Goal: Information Seeking & Learning: Learn about a topic

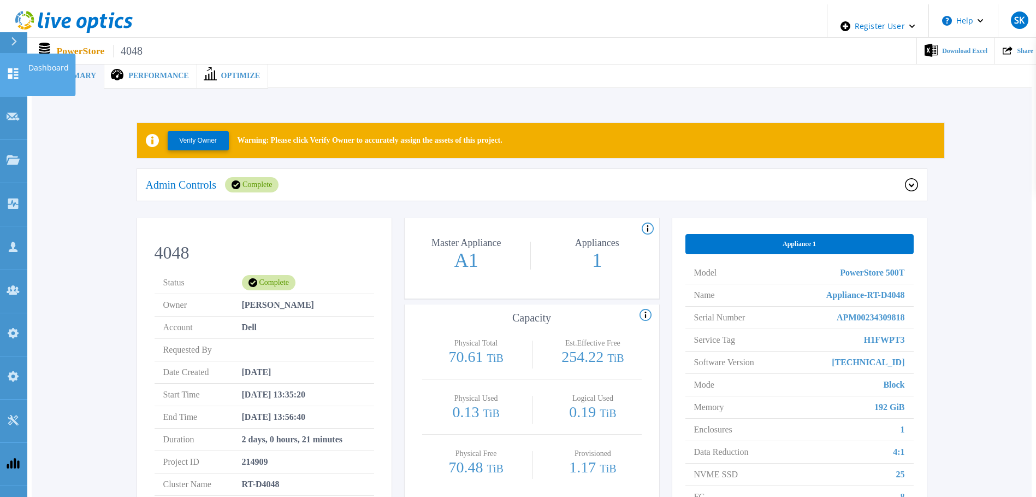
click at [3, 69] on link "Dashboard Dashboard" at bounding box center [13, 75] width 27 height 43
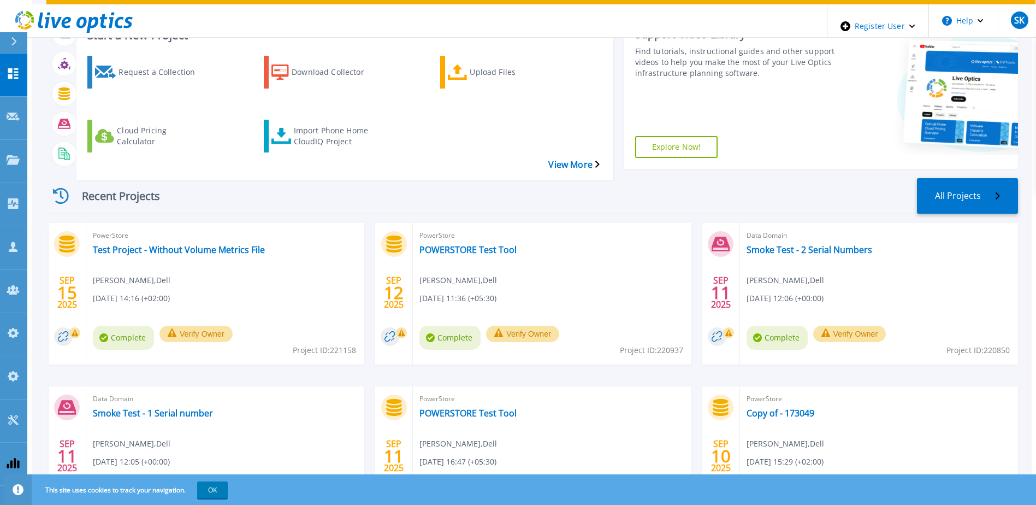
scroll to position [146, 0]
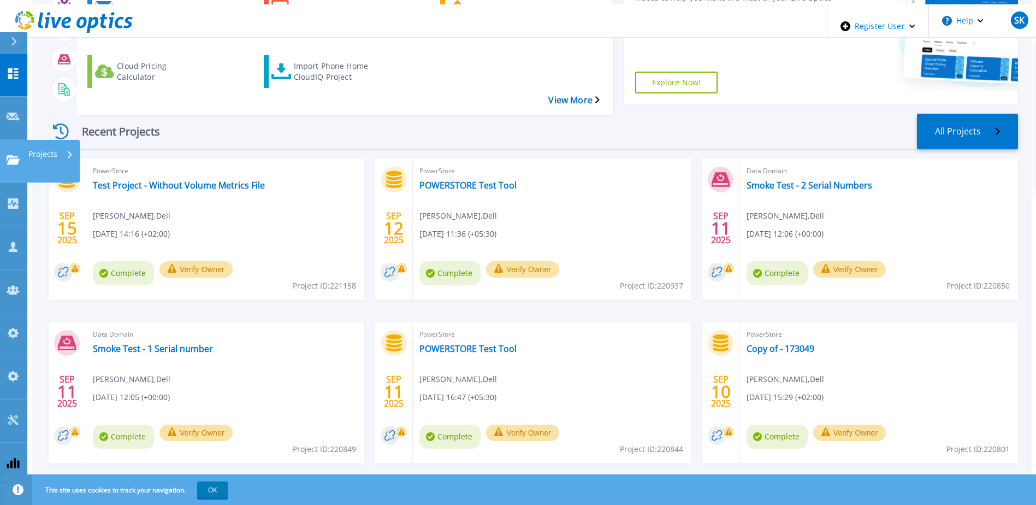
click at [7, 155] on icon at bounding box center [13, 159] width 13 height 9
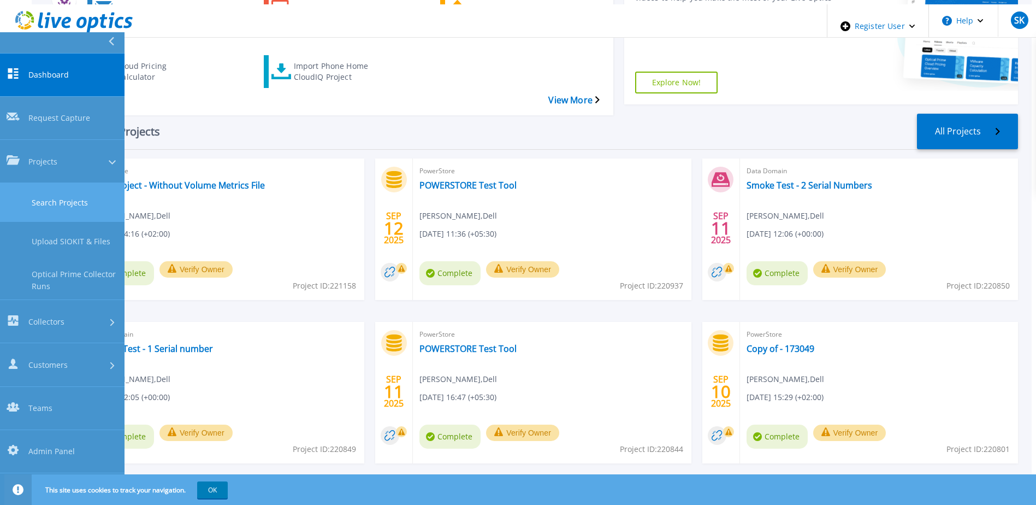
click at [46, 183] on link "Search Projects" at bounding box center [62, 202] width 125 height 39
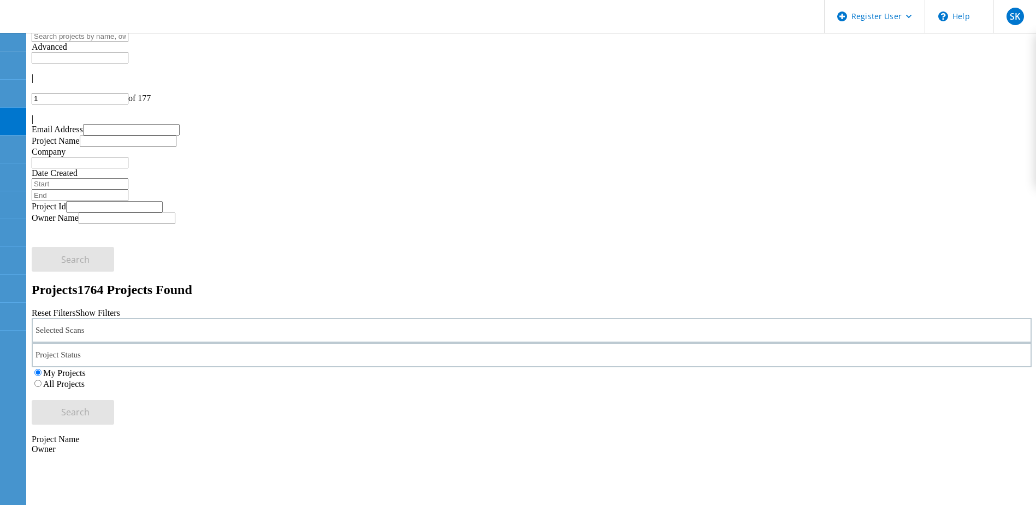
click at [38, 112] on icon at bounding box center [35, 116] width 7 height 9
click at [276, 318] on div "Selected Scans" at bounding box center [532, 330] width 1000 height 25
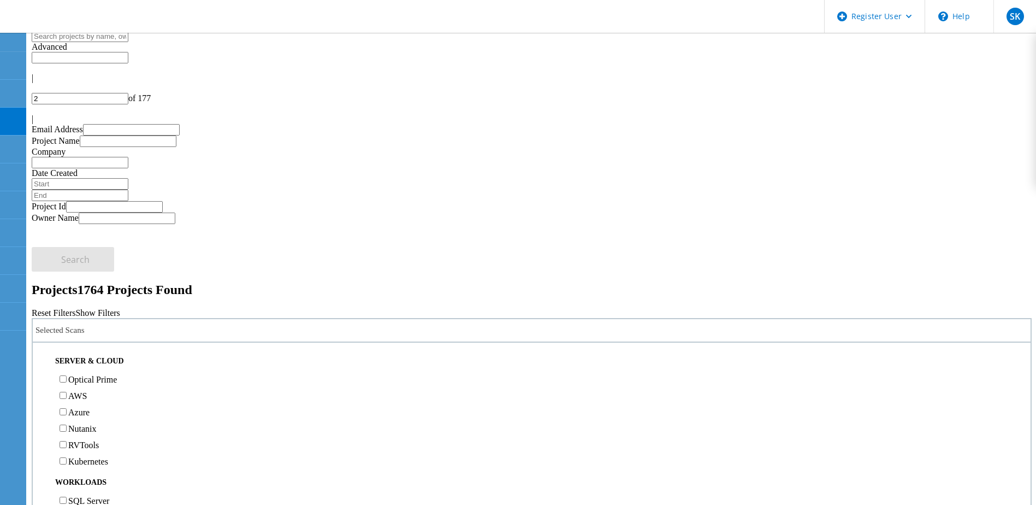
scroll to position [219, 0]
click at [109, 366] on label "PowerStore" at bounding box center [88, 370] width 41 height 9
click at [67, 367] on input "PowerStore" at bounding box center [63, 370] width 7 height 7
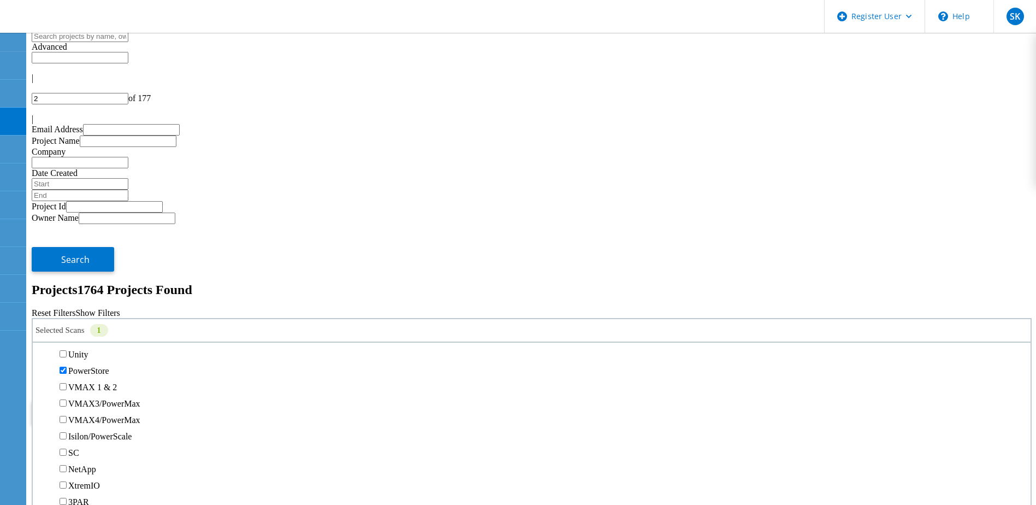
click at [114, 400] on button "Search" at bounding box center [73, 412] width 82 height 25
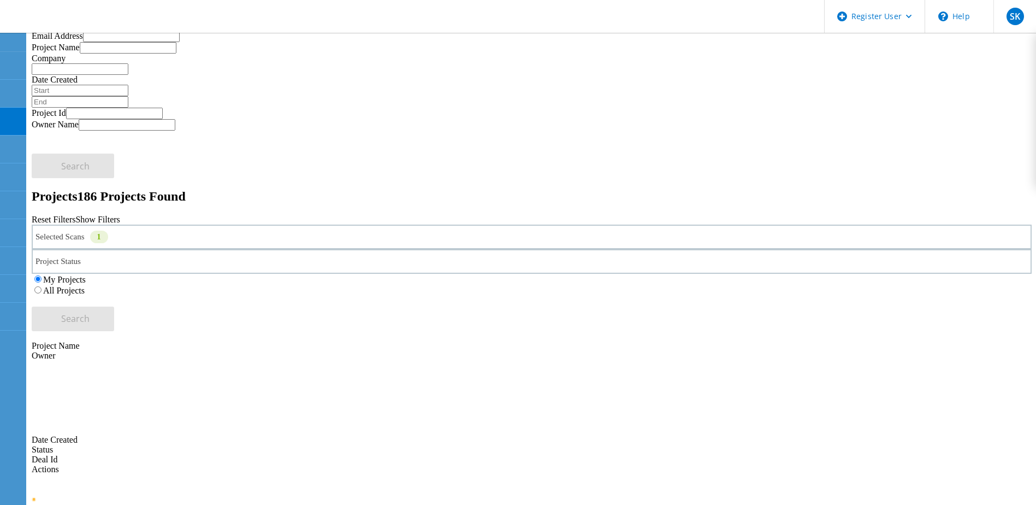
scroll to position [3, 0]
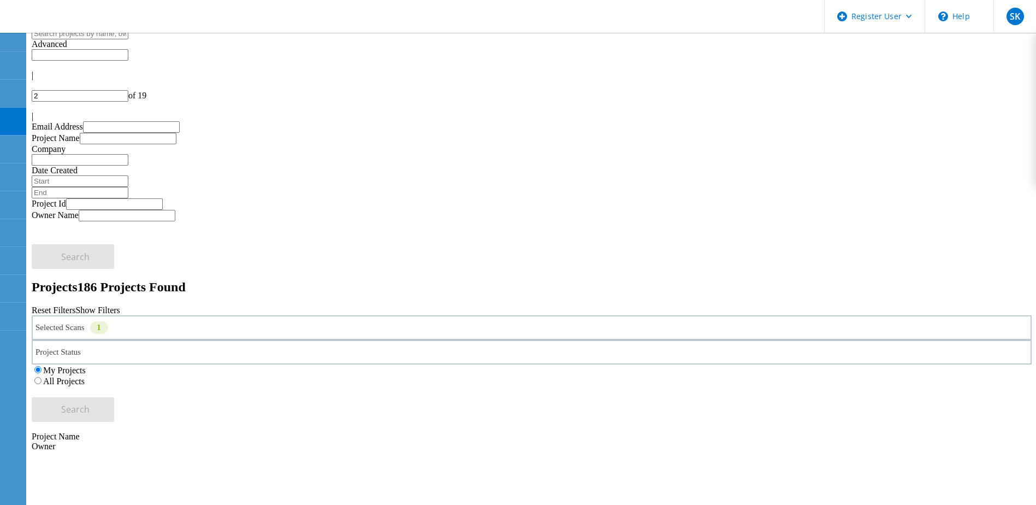
click at [33, 78] on icon at bounding box center [33, 78] width 0 height 0
type input "1"
drag, startPoint x: 239, startPoint y: 479, endPoint x: 263, endPoint y: 463, distance: 29.2
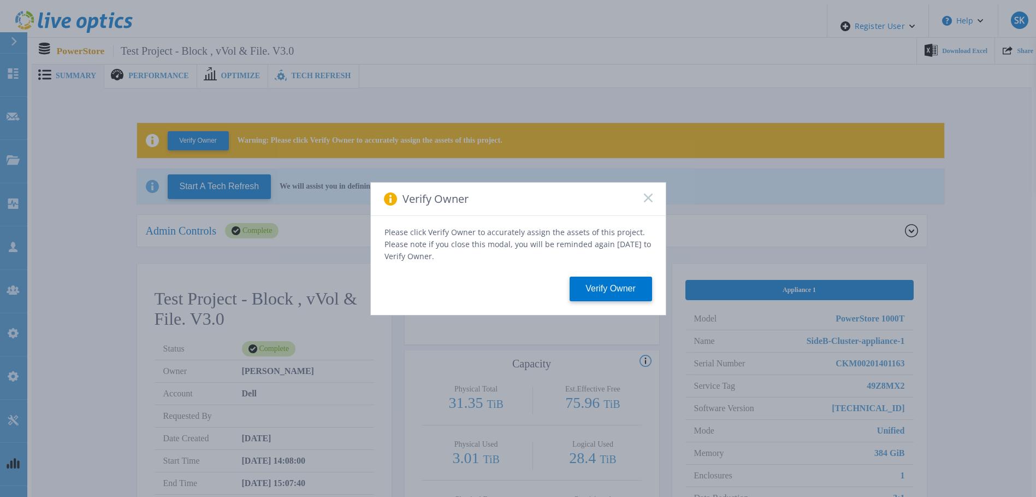
click at [645, 201] on icon at bounding box center [648, 197] width 9 height 9
click at [644, 199] on icon at bounding box center [648, 197] width 9 height 9
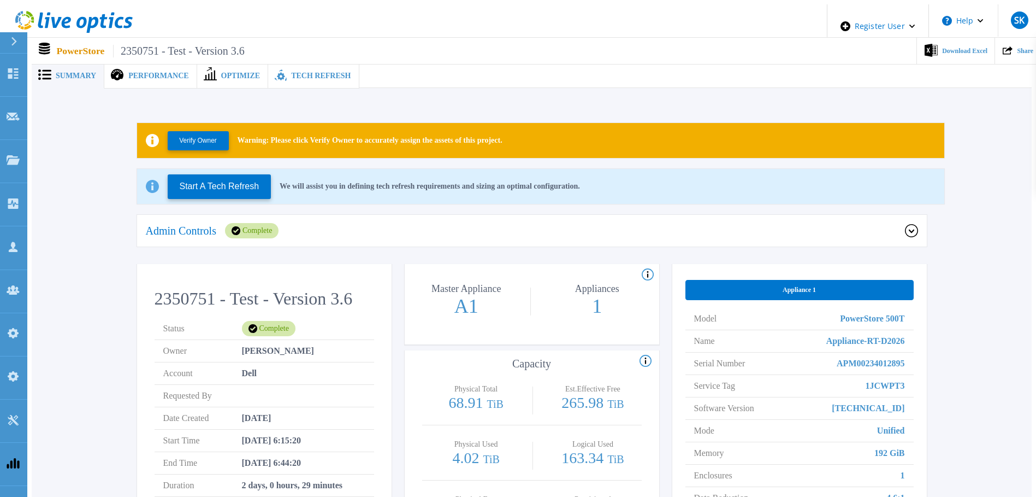
click at [449, 297] on p "A1" at bounding box center [466, 306] width 122 height 20
click at [419, 82] on div at bounding box center [695, 75] width 673 height 25
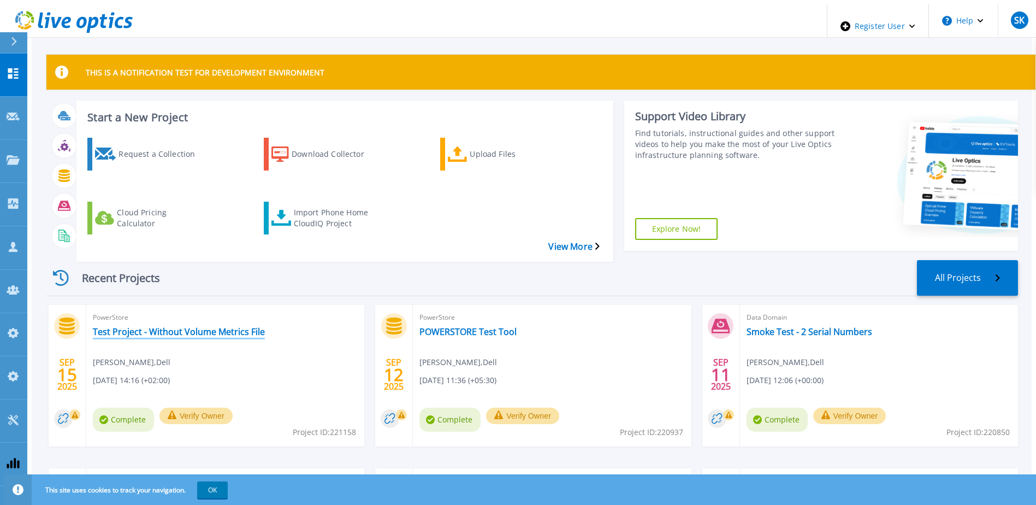
click at [207, 326] on link "Test Project - Without Volume Metrics File" at bounding box center [179, 331] width 172 height 11
click at [236, 326] on link "Test Project - Without Volume Metrics File" at bounding box center [179, 331] width 172 height 11
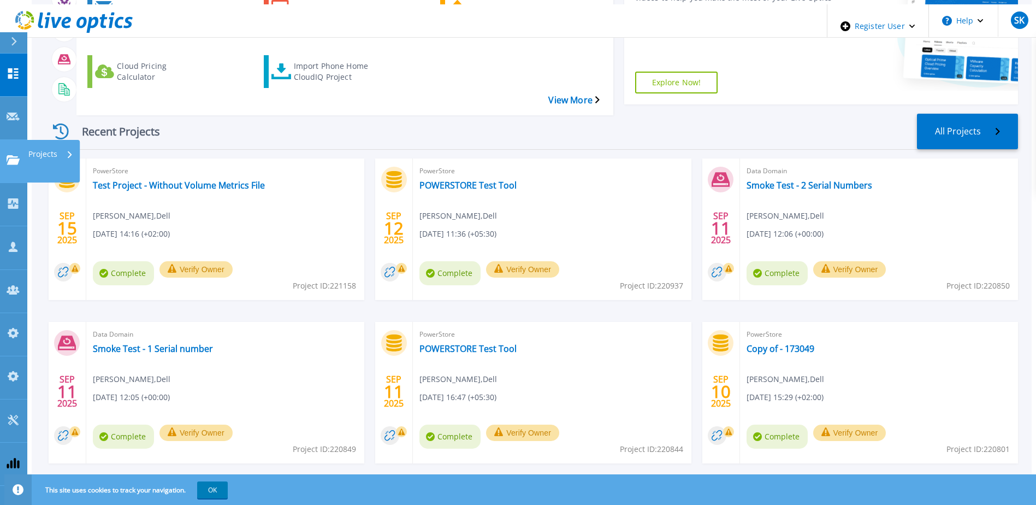
click at [16, 155] on icon at bounding box center [13, 159] width 13 height 9
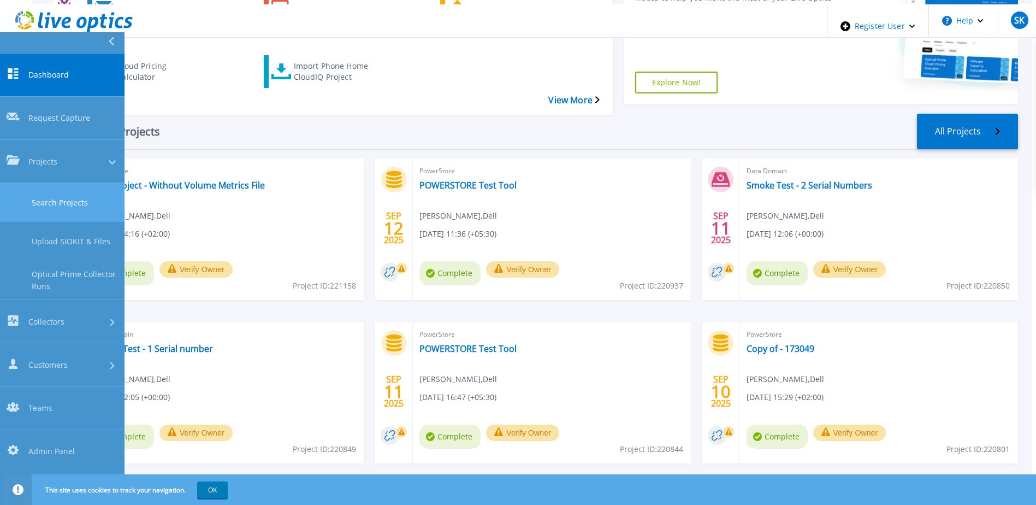
click at [74, 183] on link "Search Projects" at bounding box center [62, 202] width 125 height 39
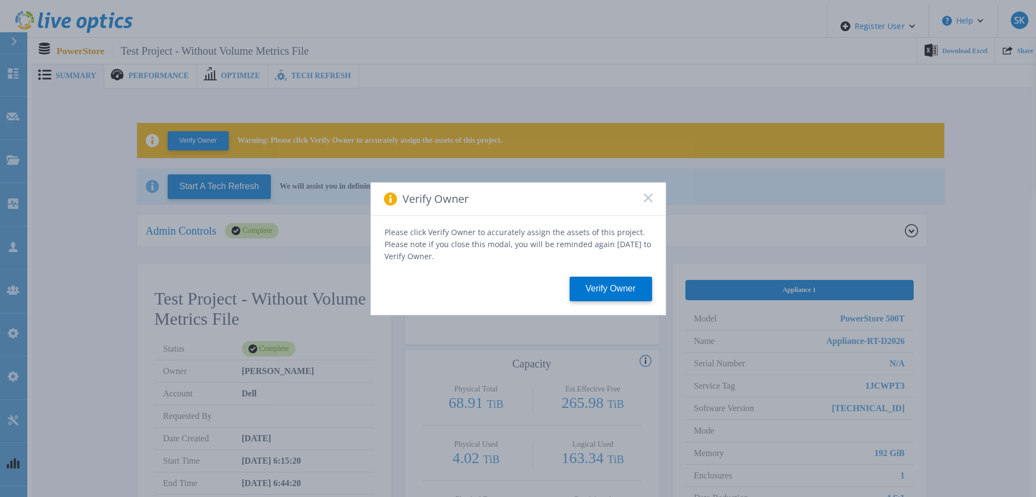
click at [647, 201] on rect at bounding box center [648, 197] width 9 height 9
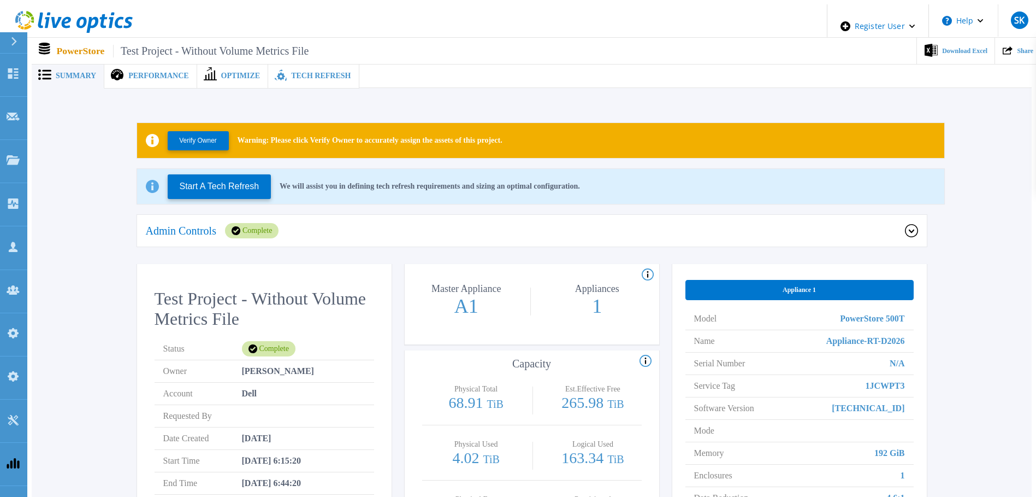
click at [291, 73] on span "Tech Refresh" at bounding box center [321, 76] width 60 height 8
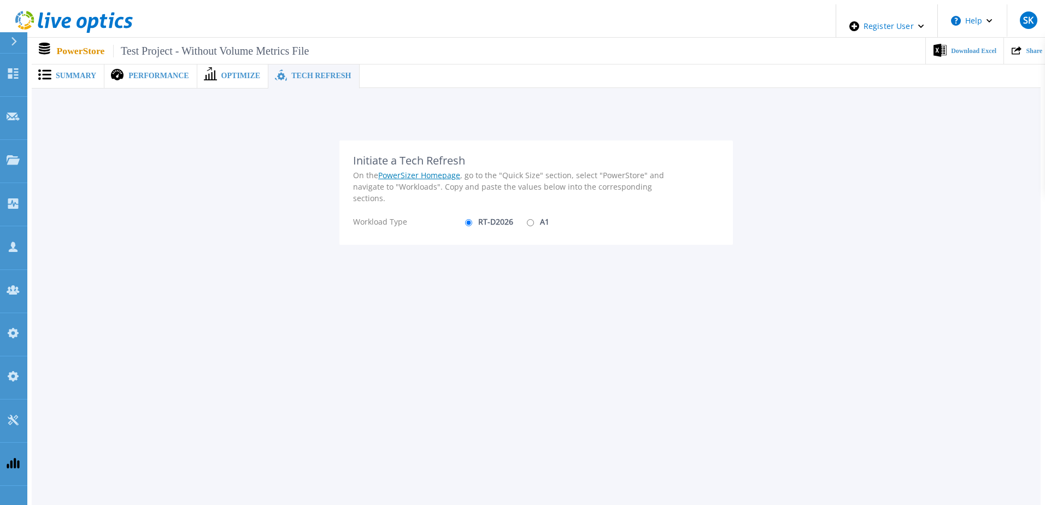
click at [527, 219] on input "A1" at bounding box center [530, 222] width 7 height 7
radio input "true"
click at [465, 219] on input "RT-D2026" at bounding box center [468, 222] width 7 height 7
radio input "true"
radio input "false"
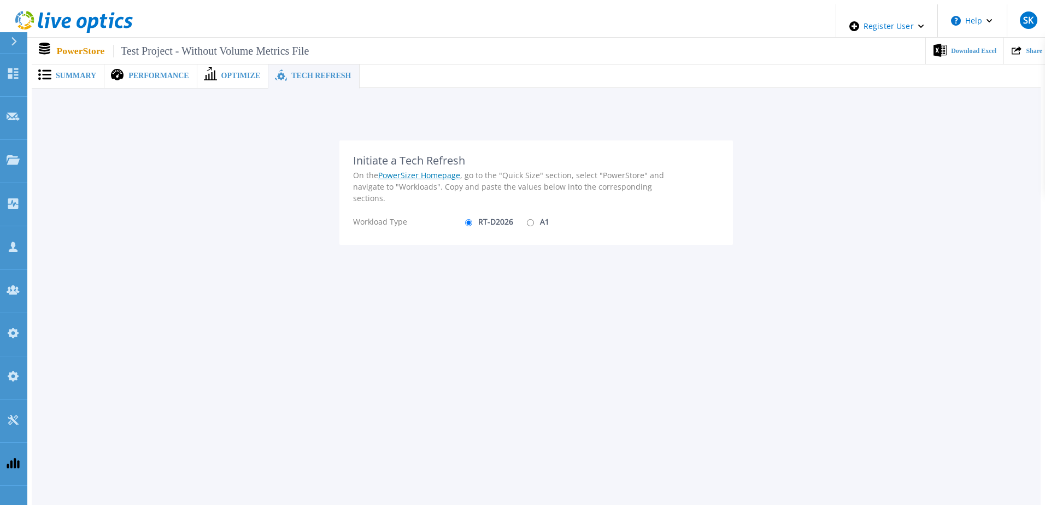
click at [61, 73] on span "Summary" at bounding box center [76, 76] width 40 height 8
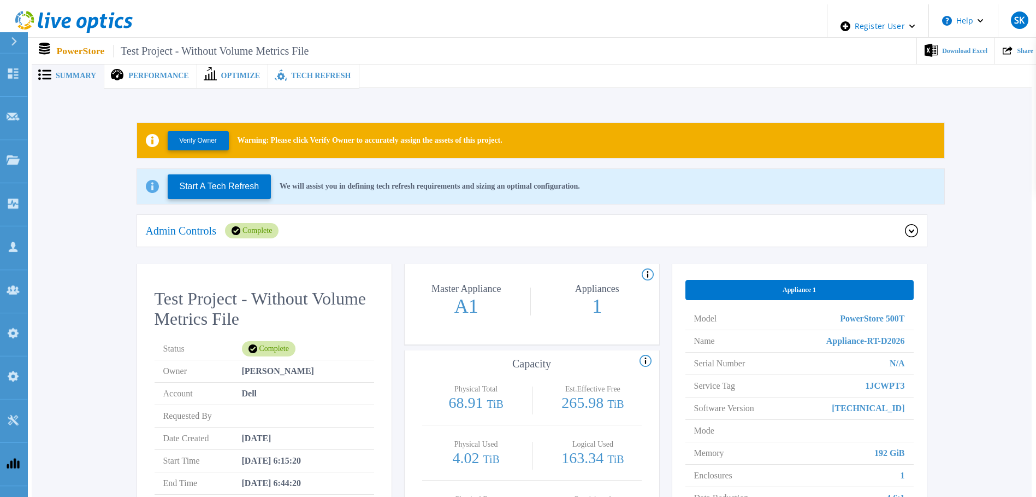
click at [308, 72] on span "Tech Refresh" at bounding box center [321, 76] width 60 height 8
click at [311, 72] on span "Tech Refresh" at bounding box center [321, 76] width 60 height 8
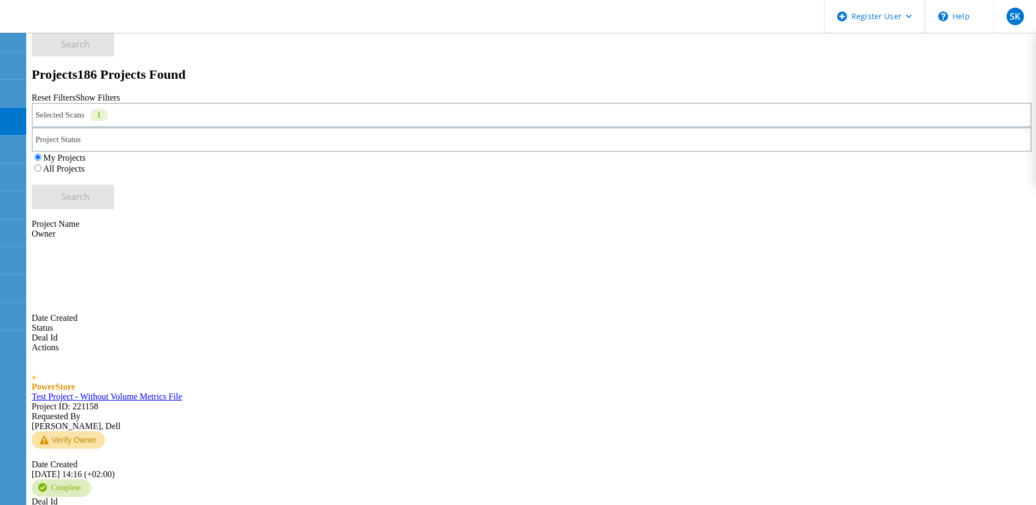
scroll to position [109, 0]
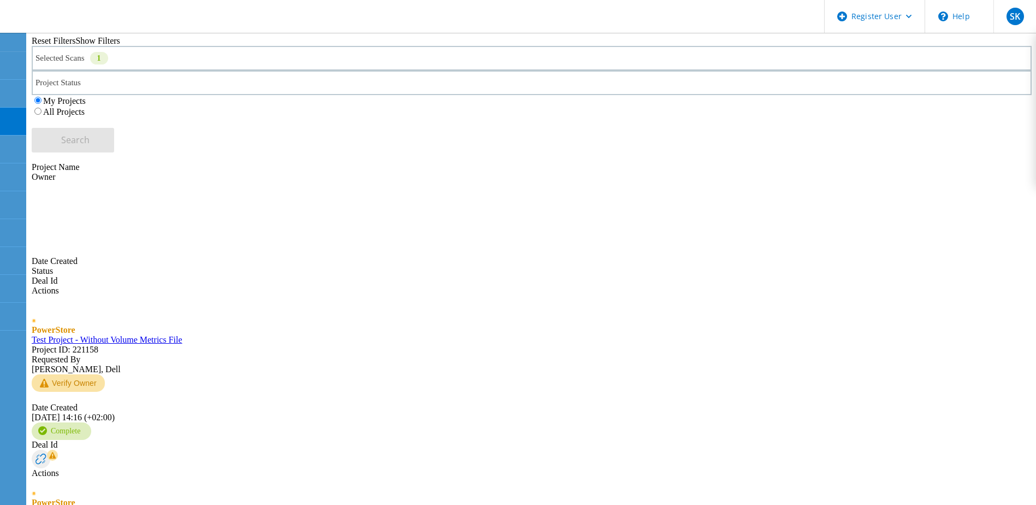
scroll to position [375, 0]
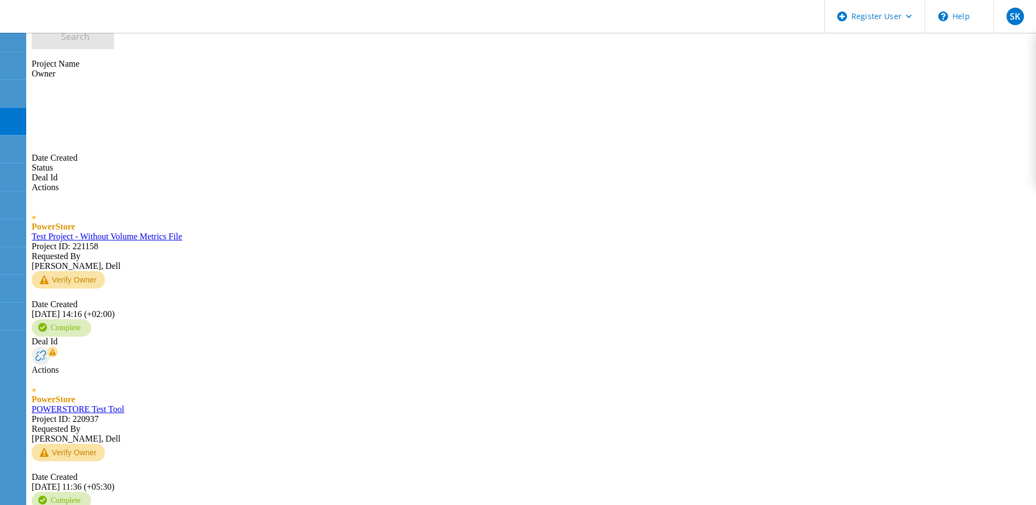
type input "2"
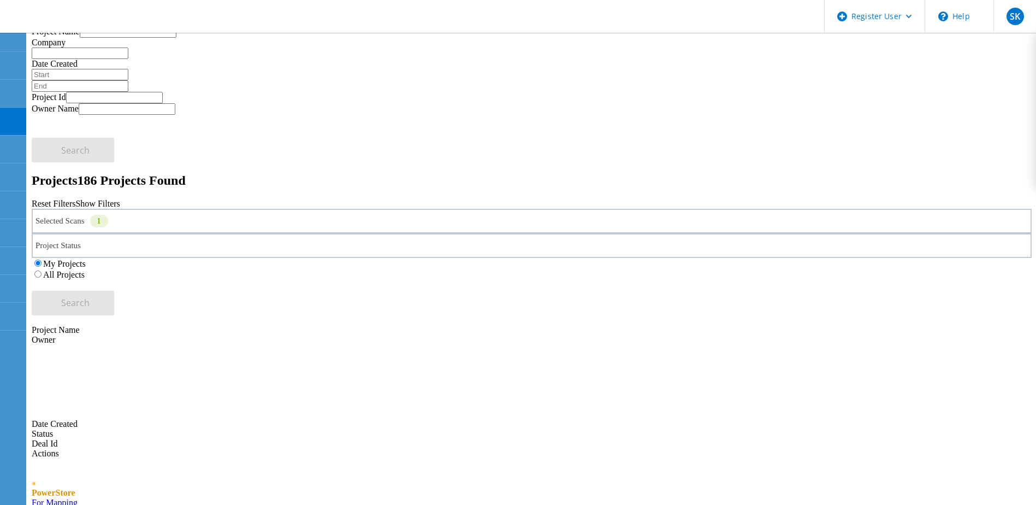
scroll to position [48, 0]
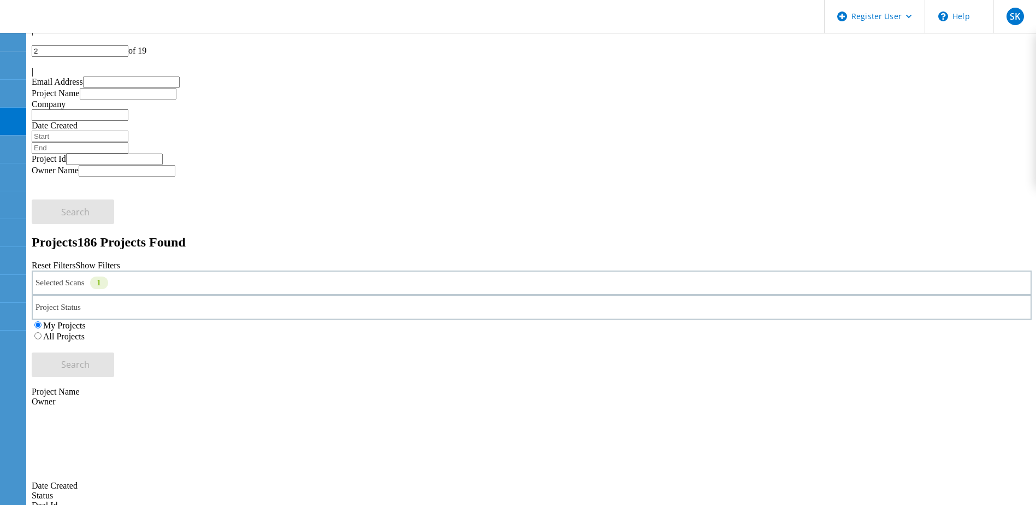
drag, startPoint x: 181, startPoint y: 235, endPoint x: 190, endPoint y: 256, distance: 23.2
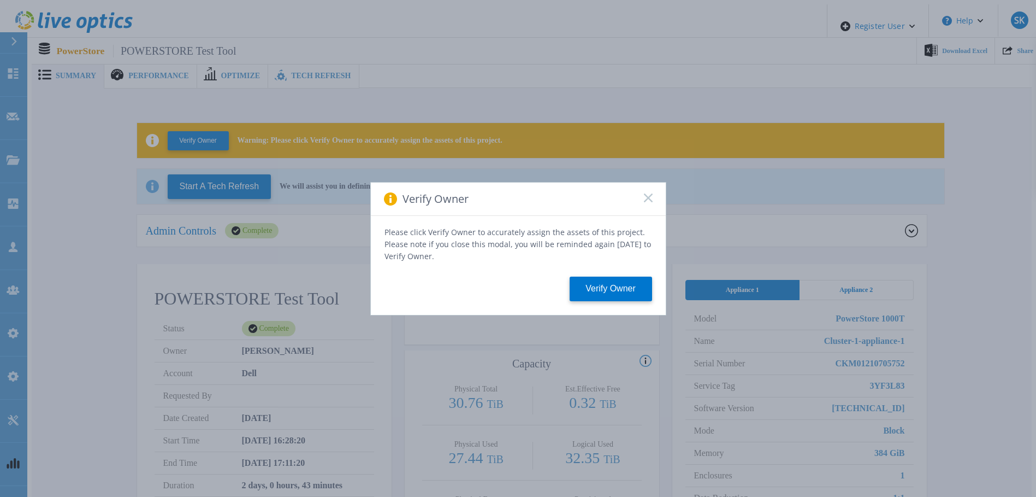
click at [649, 202] on rect at bounding box center [648, 197] width 9 height 9
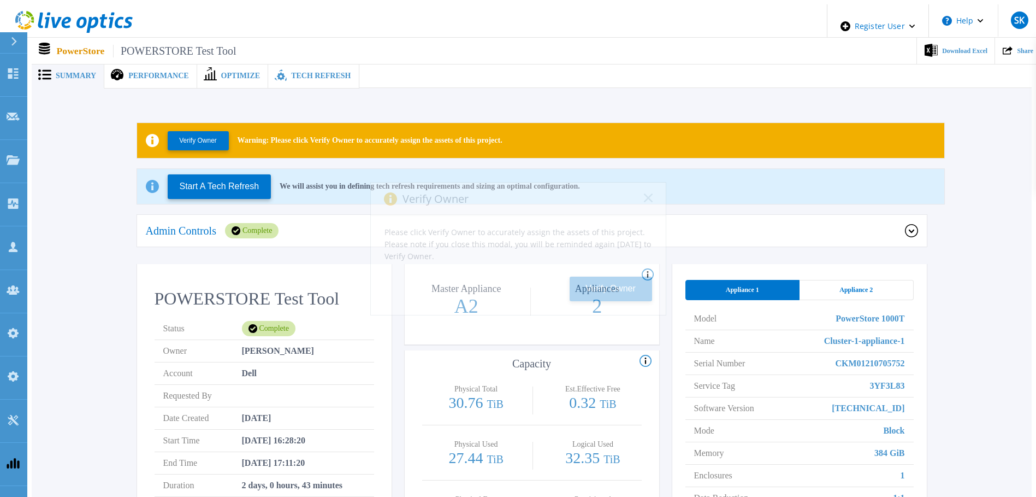
click at [307, 70] on div "Verify Owner Please click Verify Owner to accurately assign the assets of this …" at bounding box center [518, 248] width 1036 height 497
click at [292, 75] on span "Tech Refresh" at bounding box center [321, 76] width 60 height 8
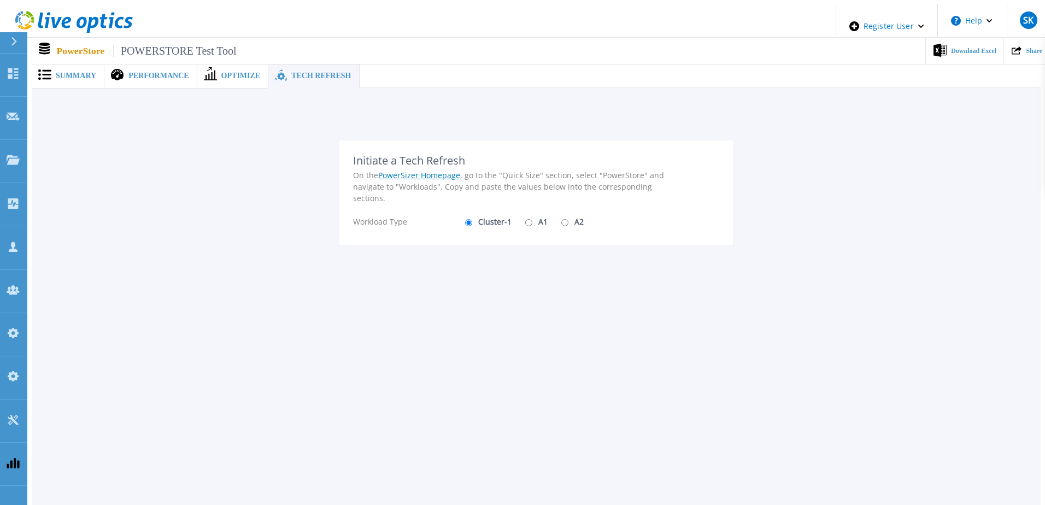
click at [561, 219] on input "A2" at bounding box center [564, 222] width 7 height 7
radio input "true"
radio input "false"
click at [525, 219] on input "A1" at bounding box center [528, 222] width 7 height 7
radio input "true"
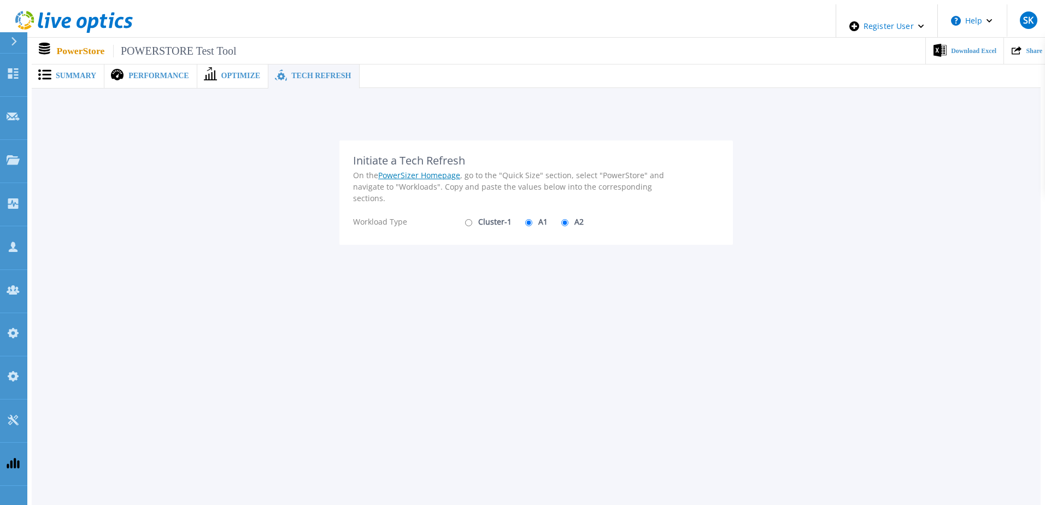
radio input "false"
click at [466, 219] on input "Cluster-1" at bounding box center [468, 222] width 7 height 7
radio input "true"
drag, startPoint x: 521, startPoint y: 217, endPoint x: 527, endPoint y: 225, distance: 10.2
click at [525, 219] on input "A1" at bounding box center [528, 222] width 7 height 7
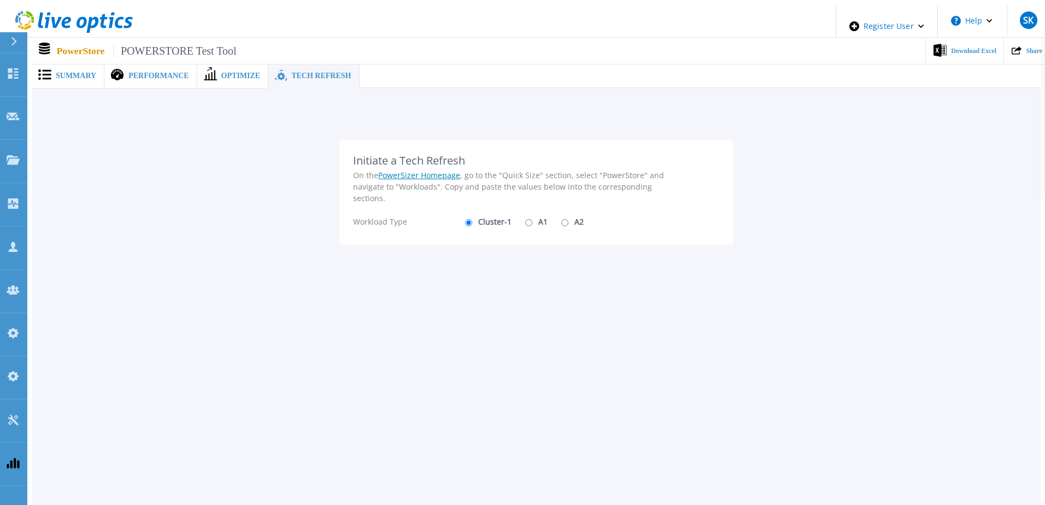
radio input "true"
radio input "false"
click at [561, 219] on input "A2" at bounding box center [564, 222] width 7 height 7
radio input "true"
radio input "false"
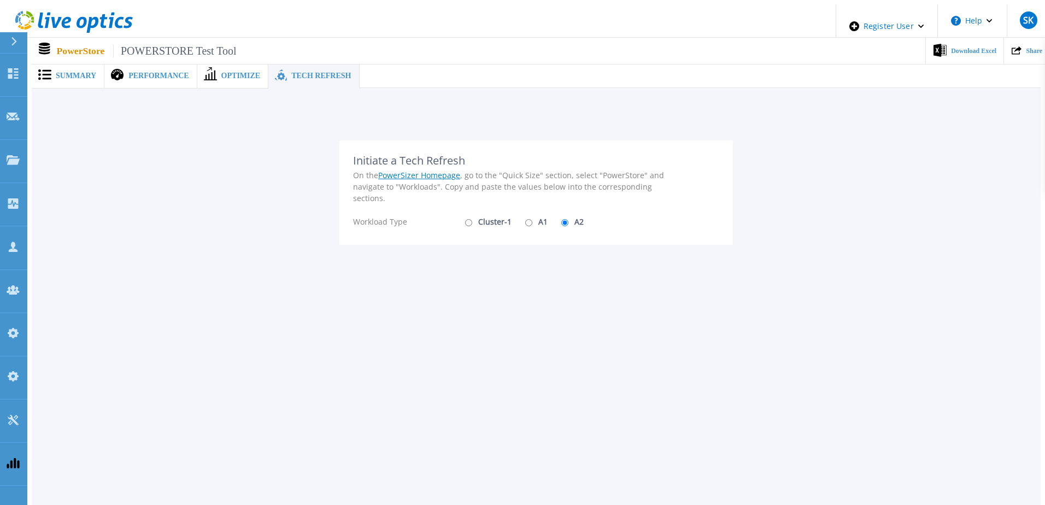
click at [84, 72] on span "Summary" at bounding box center [76, 76] width 40 height 8
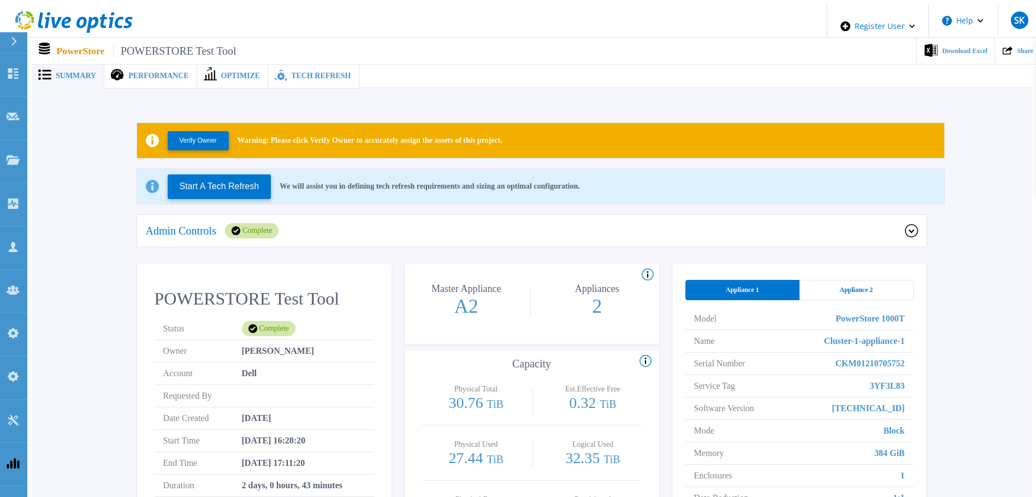
click at [876, 282] on div "Appliance 2" at bounding box center [857, 290] width 114 height 20
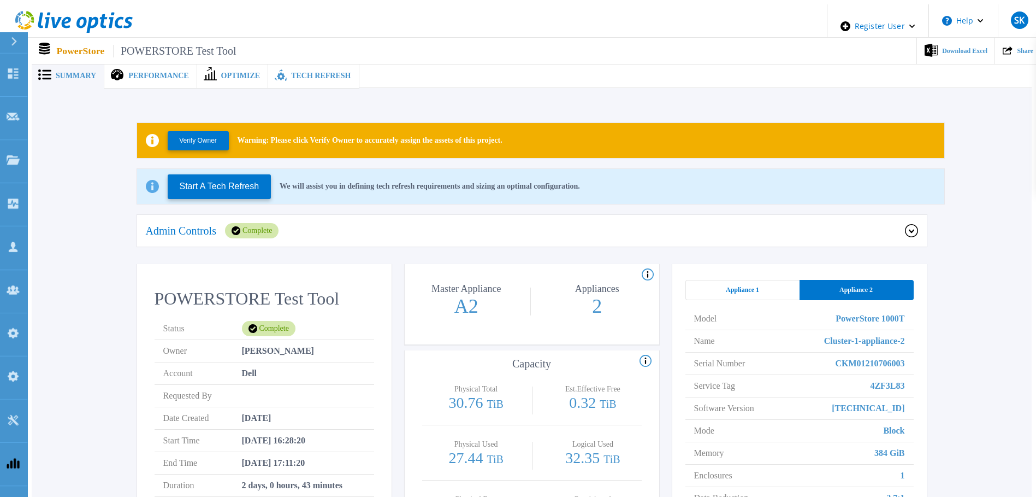
click at [737, 280] on div "Appliance 1" at bounding box center [743, 290] width 114 height 20
click at [298, 72] on span "Tech Refresh" at bounding box center [321, 76] width 60 height 8
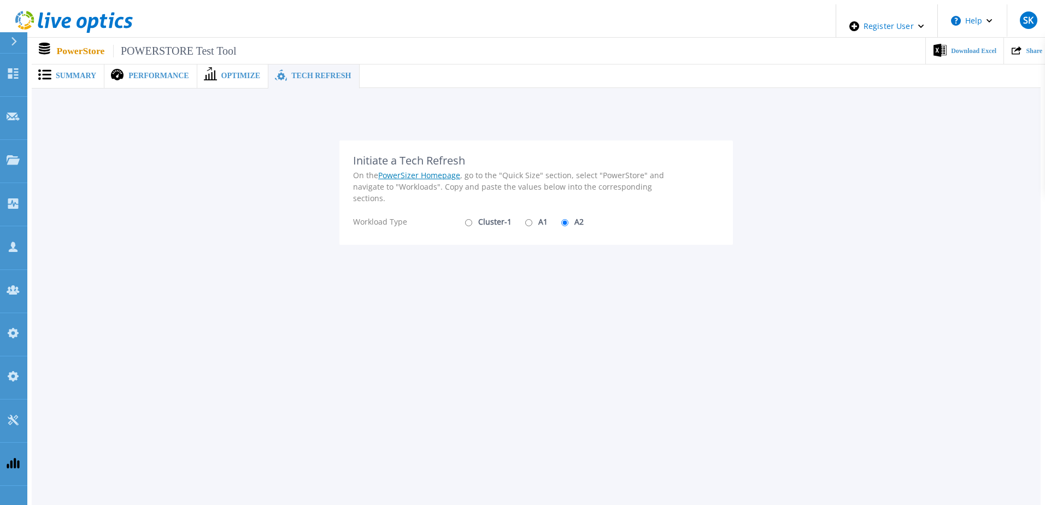
click at [81, 72] on span "Summary" at bounding box center [76, 76] width 40 height 8
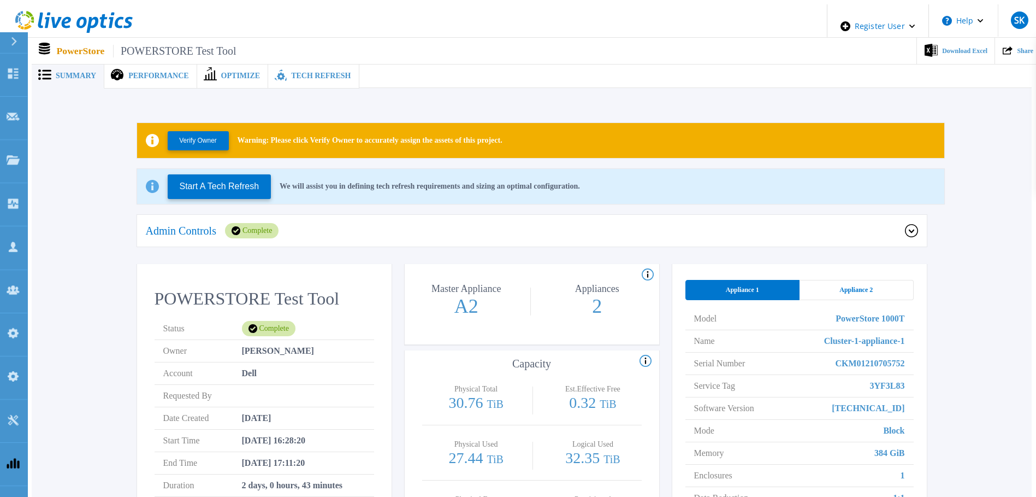
click at [302, 73] on span "Tech Refresh" at bounding box center [321, 76] width 60 height 8
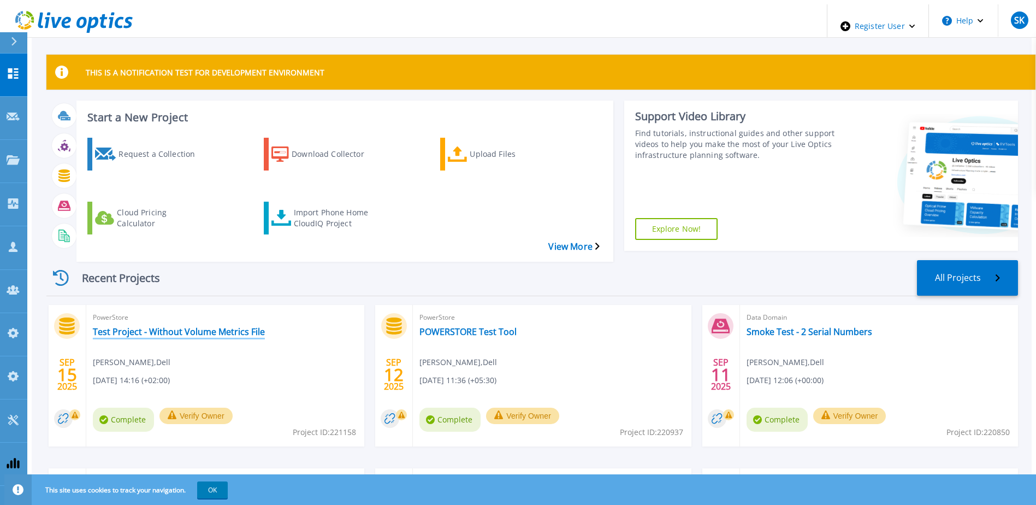
click at [216, 326] on link "Test Project - Without Volume Metrics File" at bounding box center [179, 331] width 172 height 11
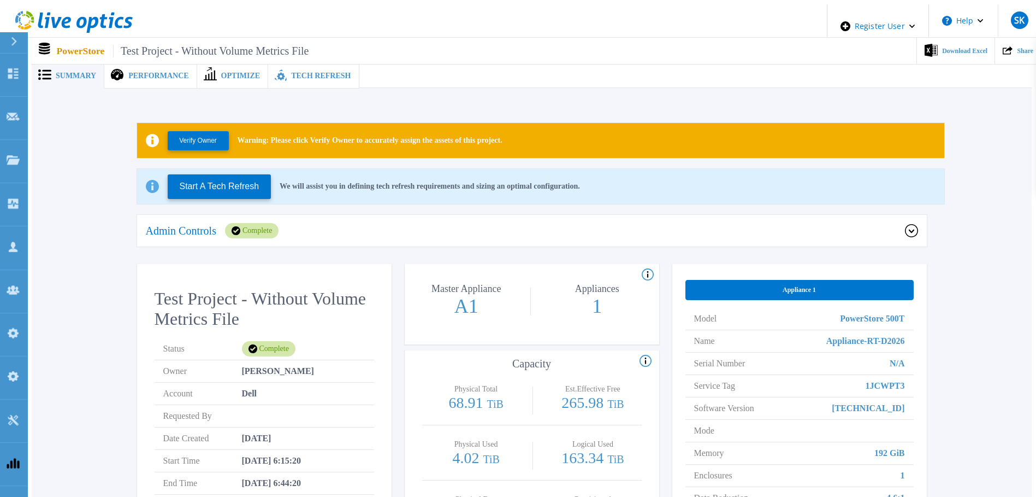
click at [296, 72] on span "Tech Refresh" at bounding box center [321, 76] width 60 height 8
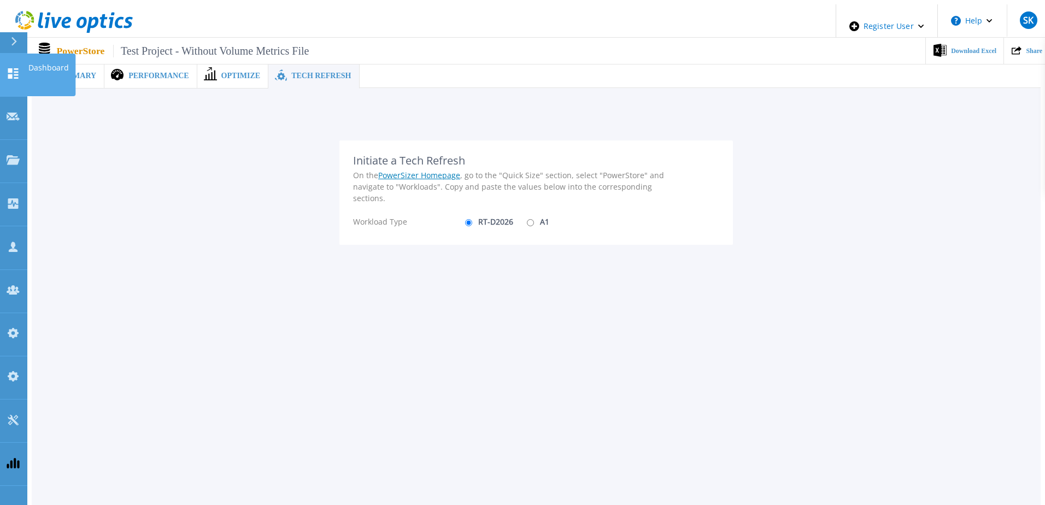
click at [8, 68] on icon at bounding box center [13, 73] width 13 height 10
click at [405, 172] on link "PowerSizer Homepage" at bounding box center [419, 175] width 82 height 10
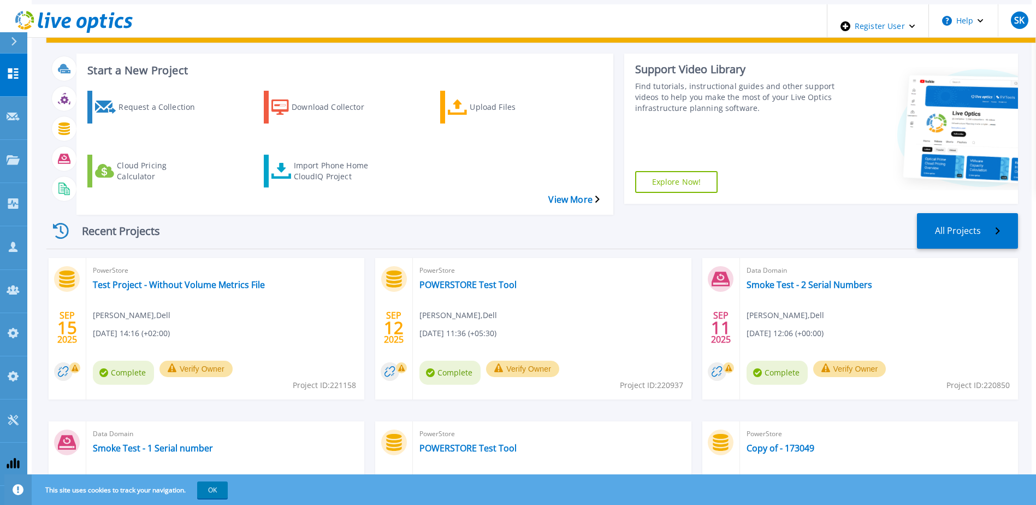
scroll to position [109, 0]
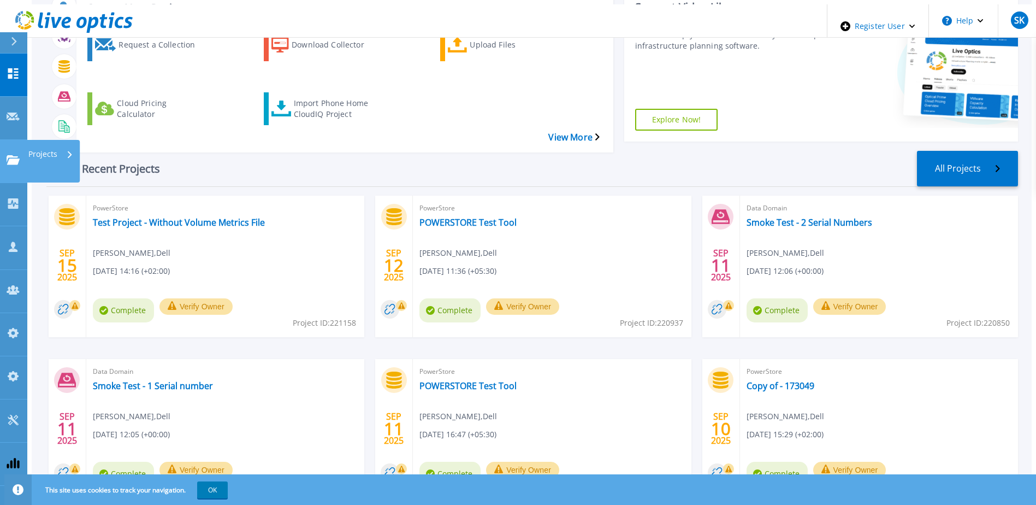
click at [10, 140] on link "Projects Projects" at bounding box center [13, 161] width 27 height 43
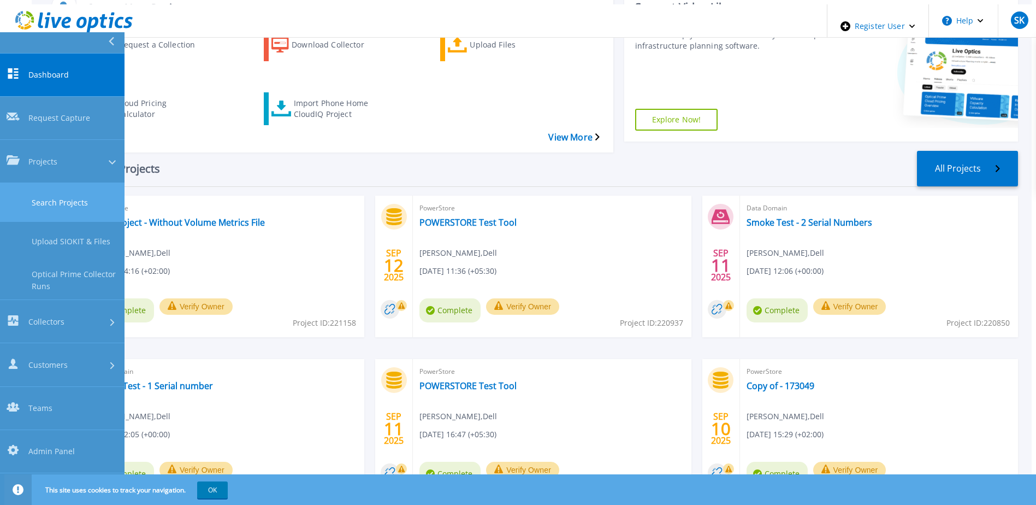
click at [86, 183] on link "Search Projects" at bounding box center [62, 202] width 125 height 39
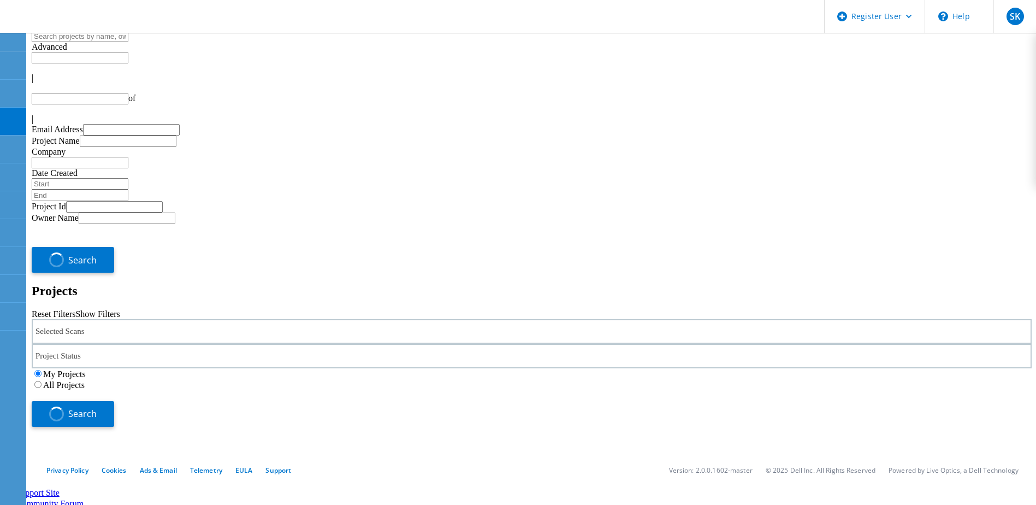
type input "2"
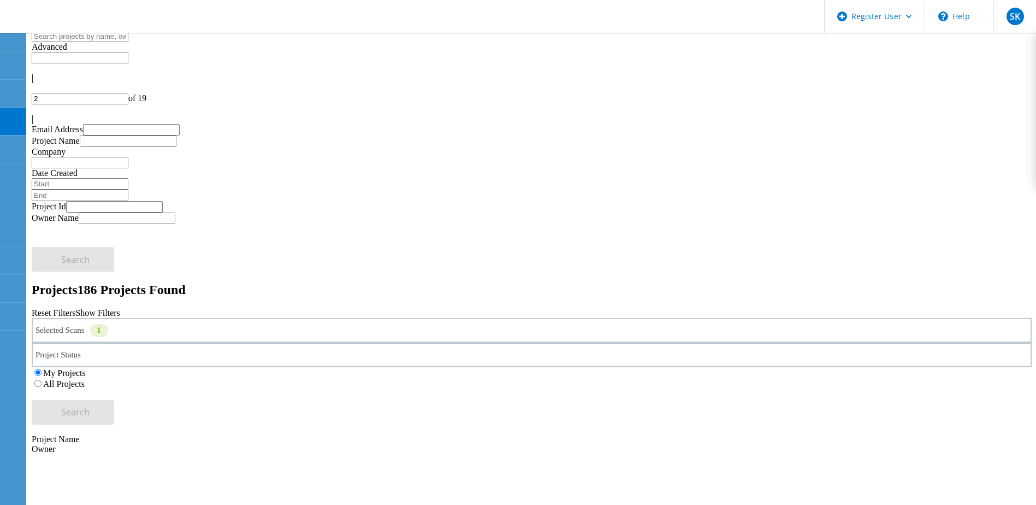
click at [227, 318] on div "Selected Scans 1" at bounding box center [532, 330] width 1000 height 25
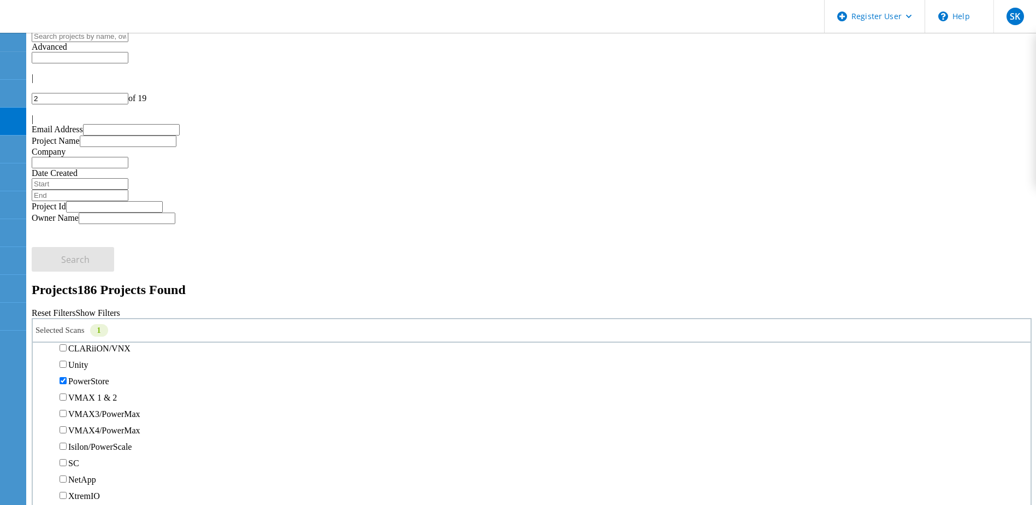
scroll to position [219, 0]
click at [82, 366] on label "PowerStore" at bounding box center [88, 370] width 41 height 9
click at [67, 367] on input "PowerStore" at bounding box center [63, 370] width 7 height 7
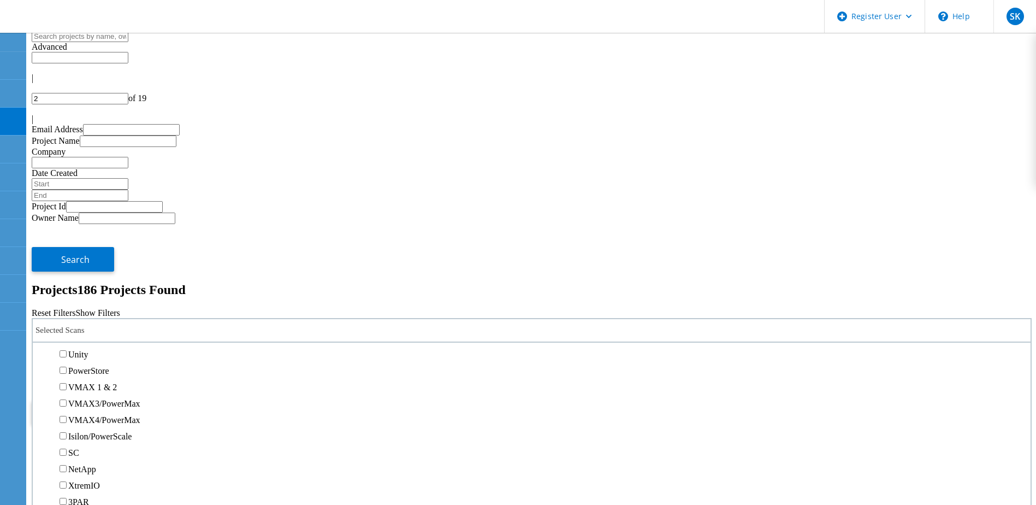
click at [85, 350] on label "Unity" at bounding box center [78, 354] width 20 height 9
click at [67, 350] on input "Unity" at bounding box center [63, 353] width 7 height 7
click at [90, 406] on span "Search" at bounding box center [75, 412] width 28 height 12
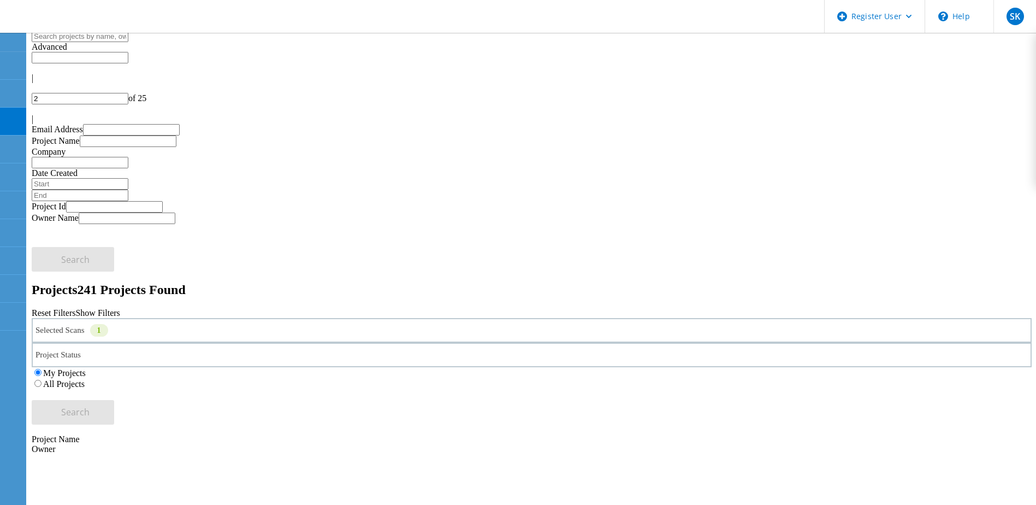
click at [183, 318] on div "Selected Scans 1" at bounding box center [532, 330] width 1000 height 25
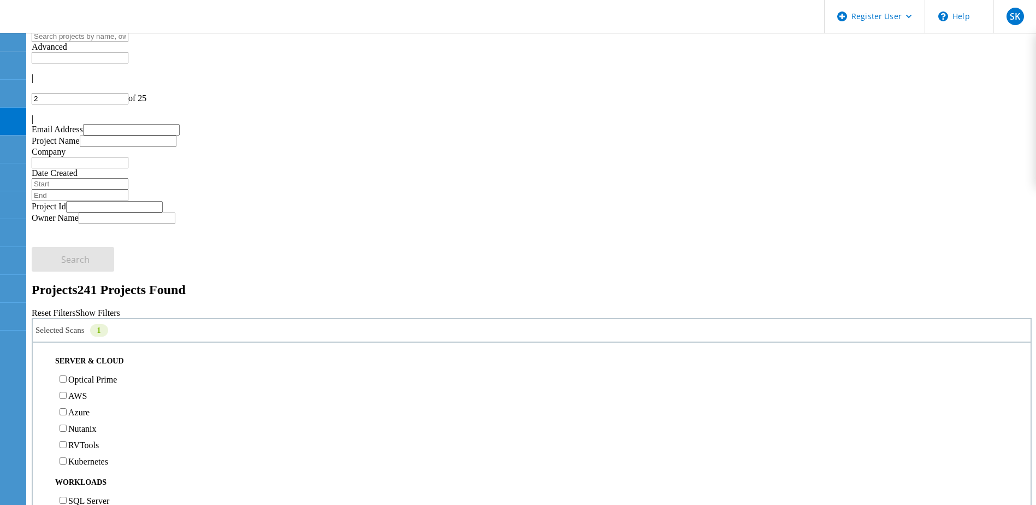
click at [355, 343] on div "Project Status In Progress Complete Published Anonymous Archived Error" at bounding box center [532, 355] width 1000 height 25
